Goal: Information Seeking & Learning: Learn about a topic

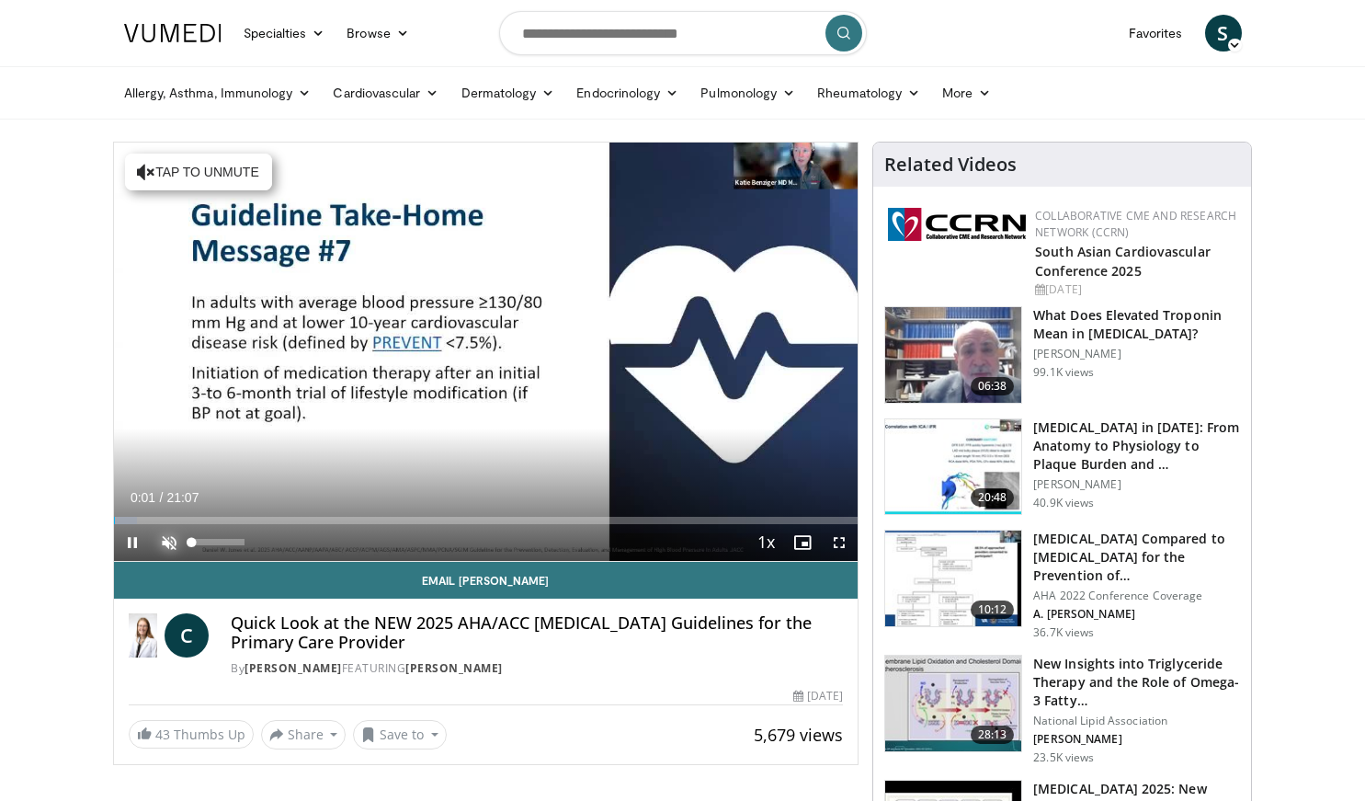
click at [175, 540] on span "Video Player" at bounding box center [169, 542] width 37 height 37
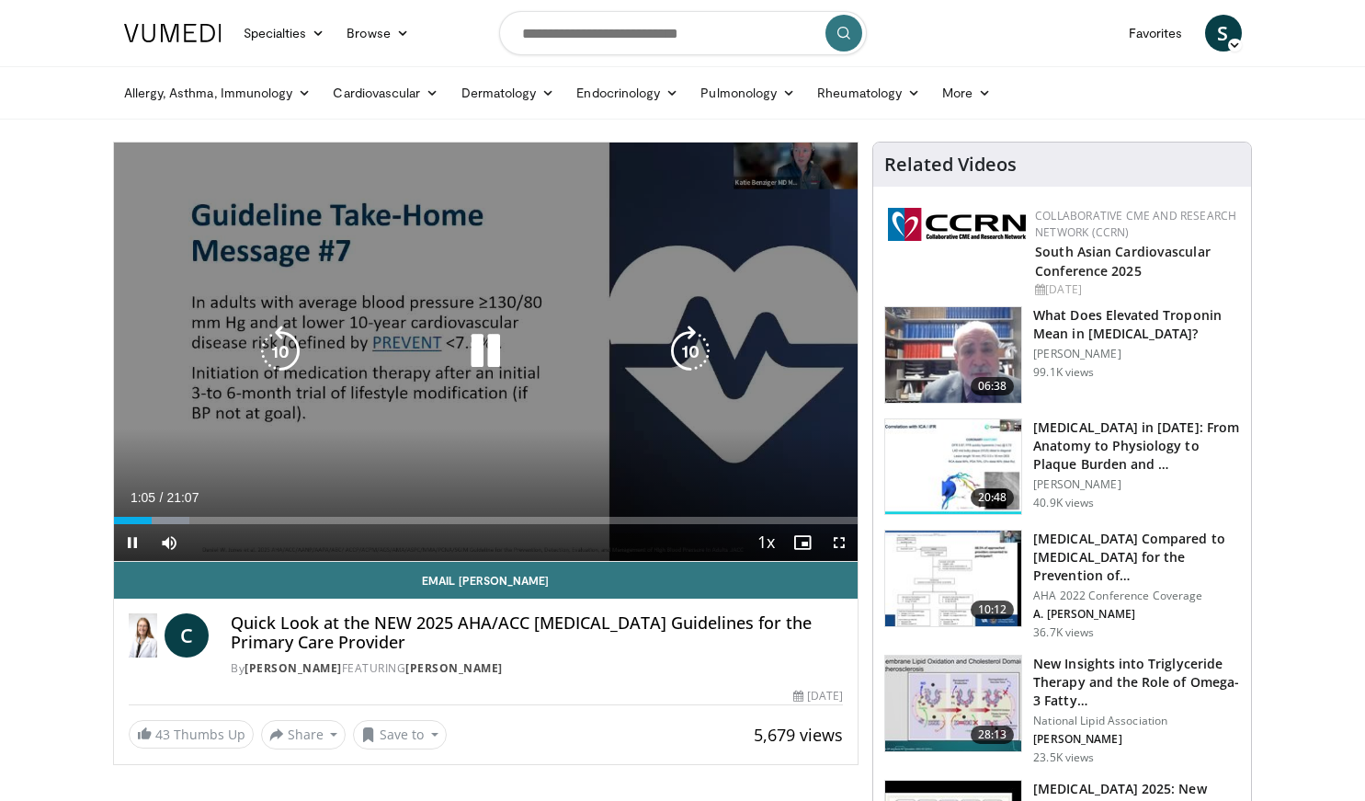
click at [471, 483] on div "10 seconds Tap to unmute" at bounding box center [486, 351] width 744 height 418
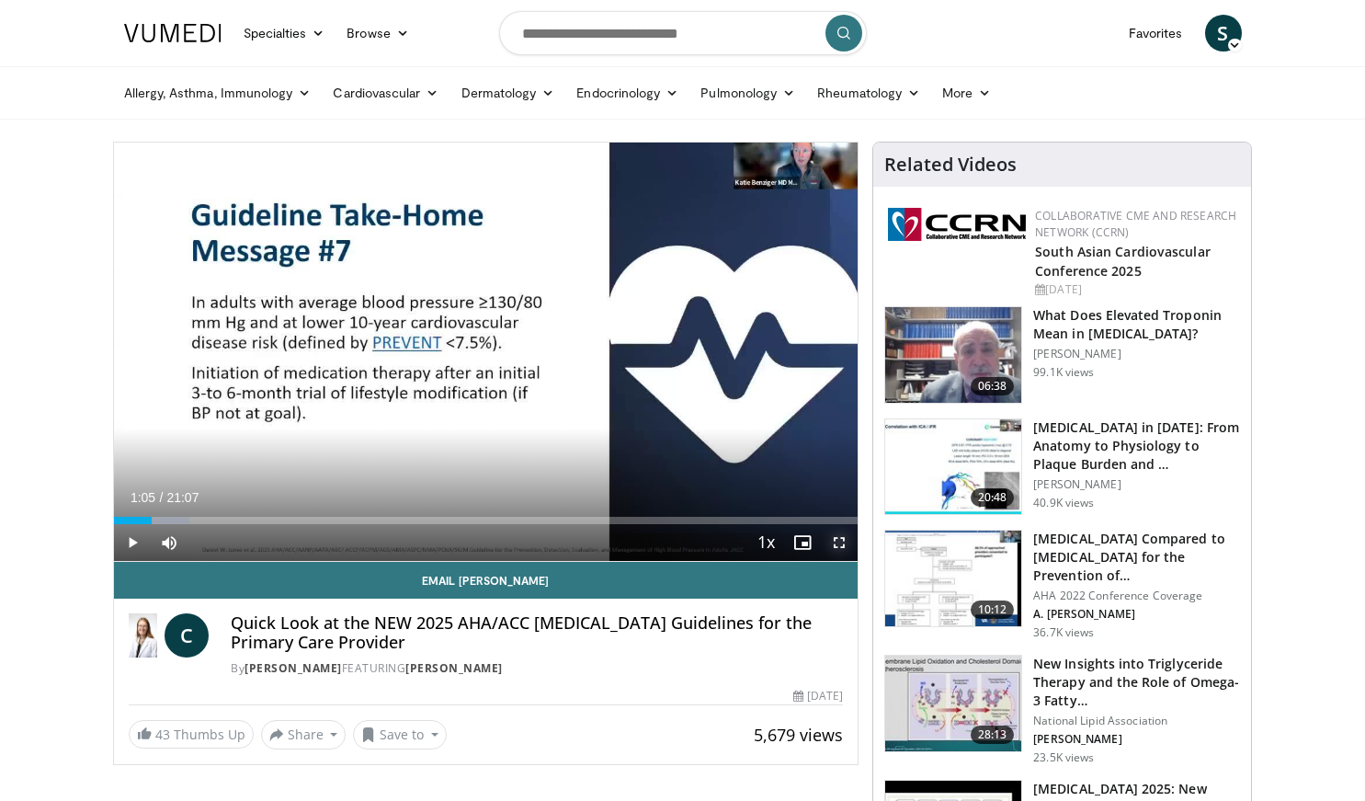
click at [842, 537] on span "Video Player" at bounding box center [839, 542] width 37 height 37
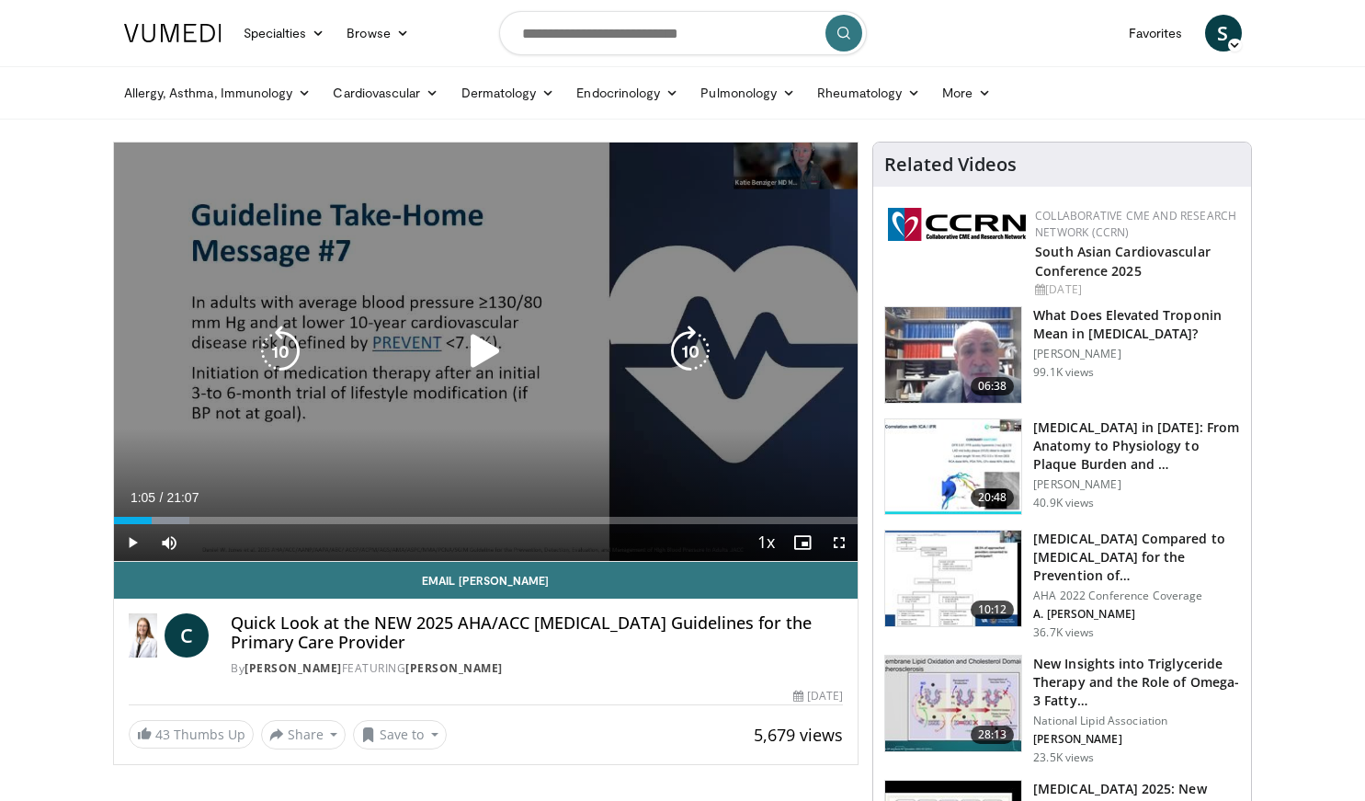
click at [476, 353] on icon "Video Player" at bounding box center [485, 350] width 51 height 51
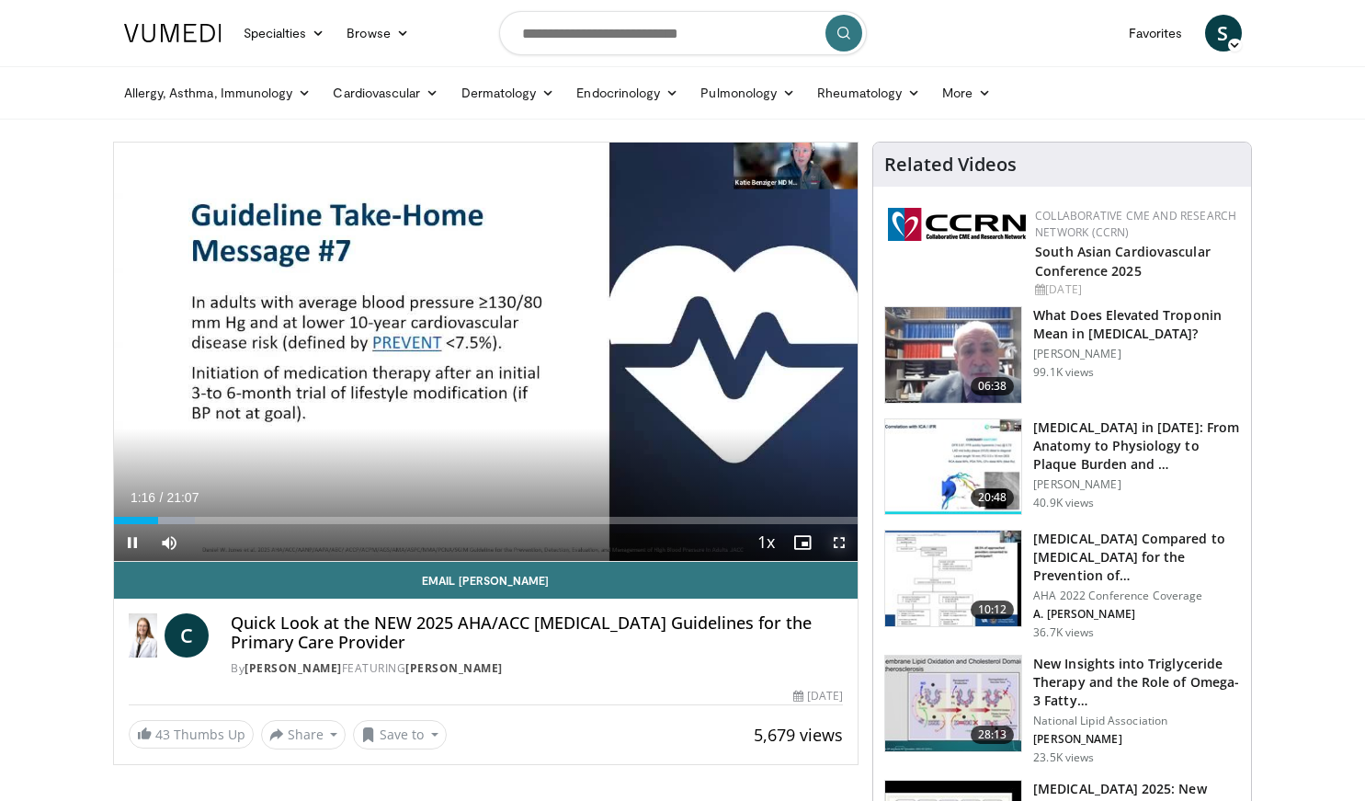
click at [844, 540] on span "Video Player" at bounding box center [839, 542] width 37 height 37
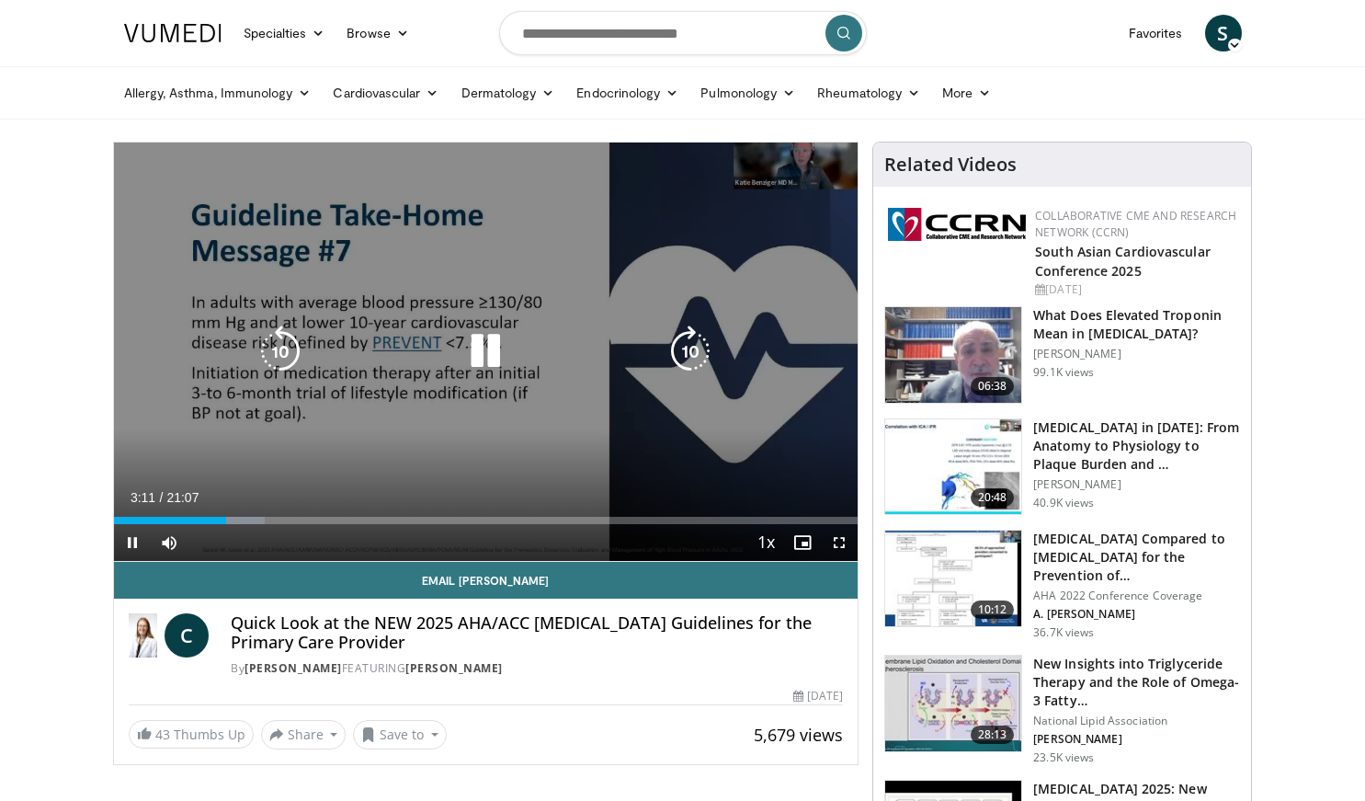
click at [481, 357] on icon "Video Player" at bounding box center [485, 350] width 51 height 51
click at [496, 341] on icon "Video Player" at bounding box center [485, 350] width 51 height 51
drag, startPoint x: 136, startPoint y: 327, endPoint x: 127, endPoint y: 330, distance: 9.6
click at [127, 330] on div "10 seconds Tap to unmute" at bounding box center [486, 351] width 744 height 418
click at [466, 353] on icon "Video Player" at bounding box center [485, 350] width 51 height 51
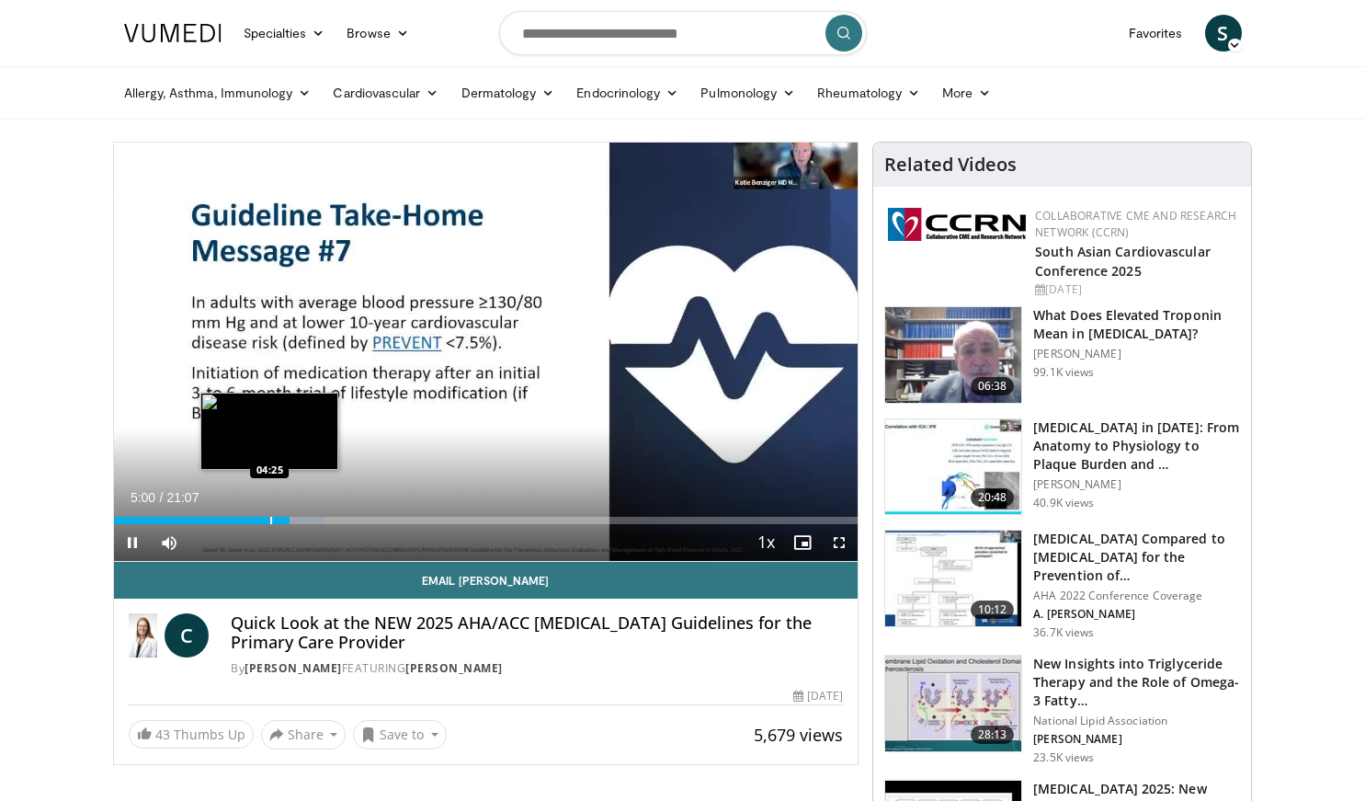
click at [270, 522] on div "Progress Bar" at bounding box center [271, 520] width 2 height 7
